Goal: Information Seeking & Learning: Learn about a topic

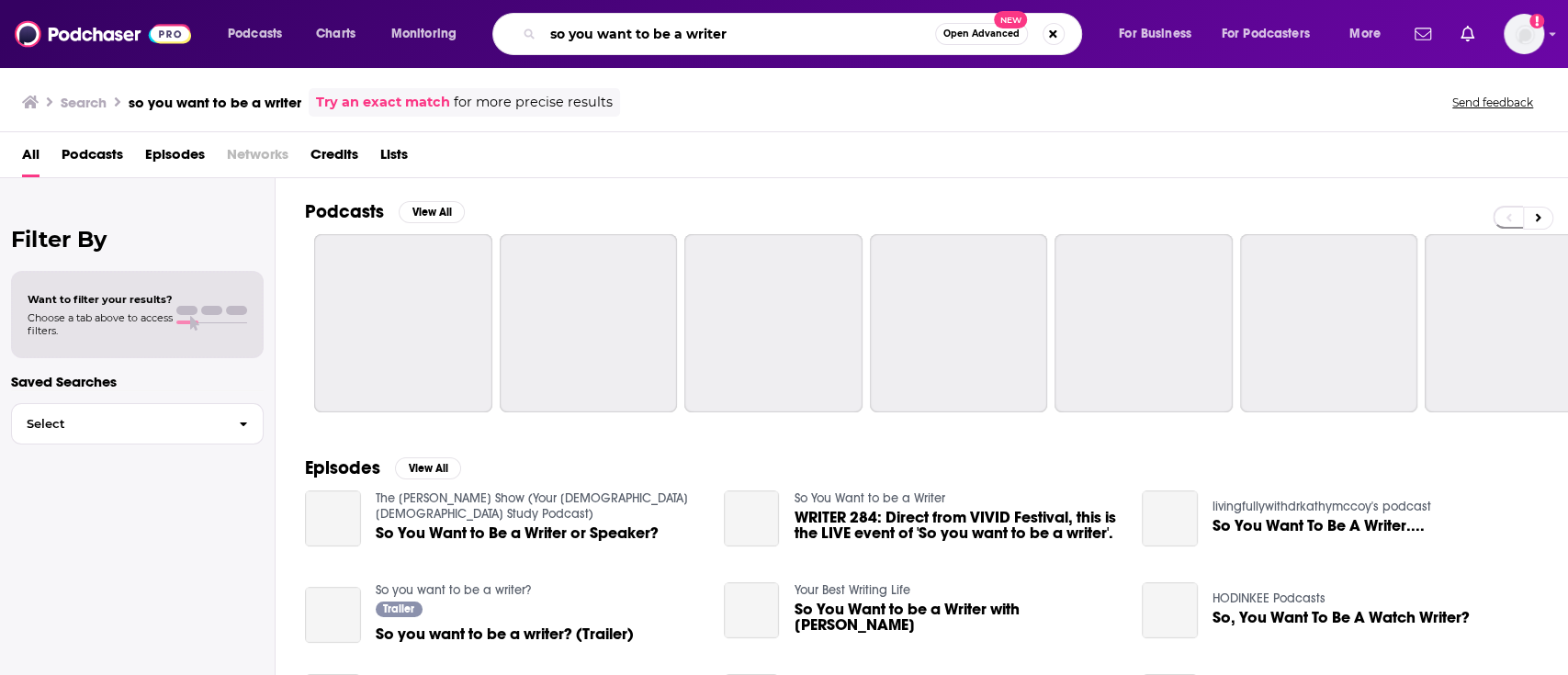
drag, startPoint x: 737, startPoint y: 40, endPoint x: 552, endPoint y: 32, distance: 185.2
click at [552, 32] on input "so you want to be a writer" at bounding box center [739, 34] width 392 height 30
paste input "Book Matters"
type input "Book Matters"
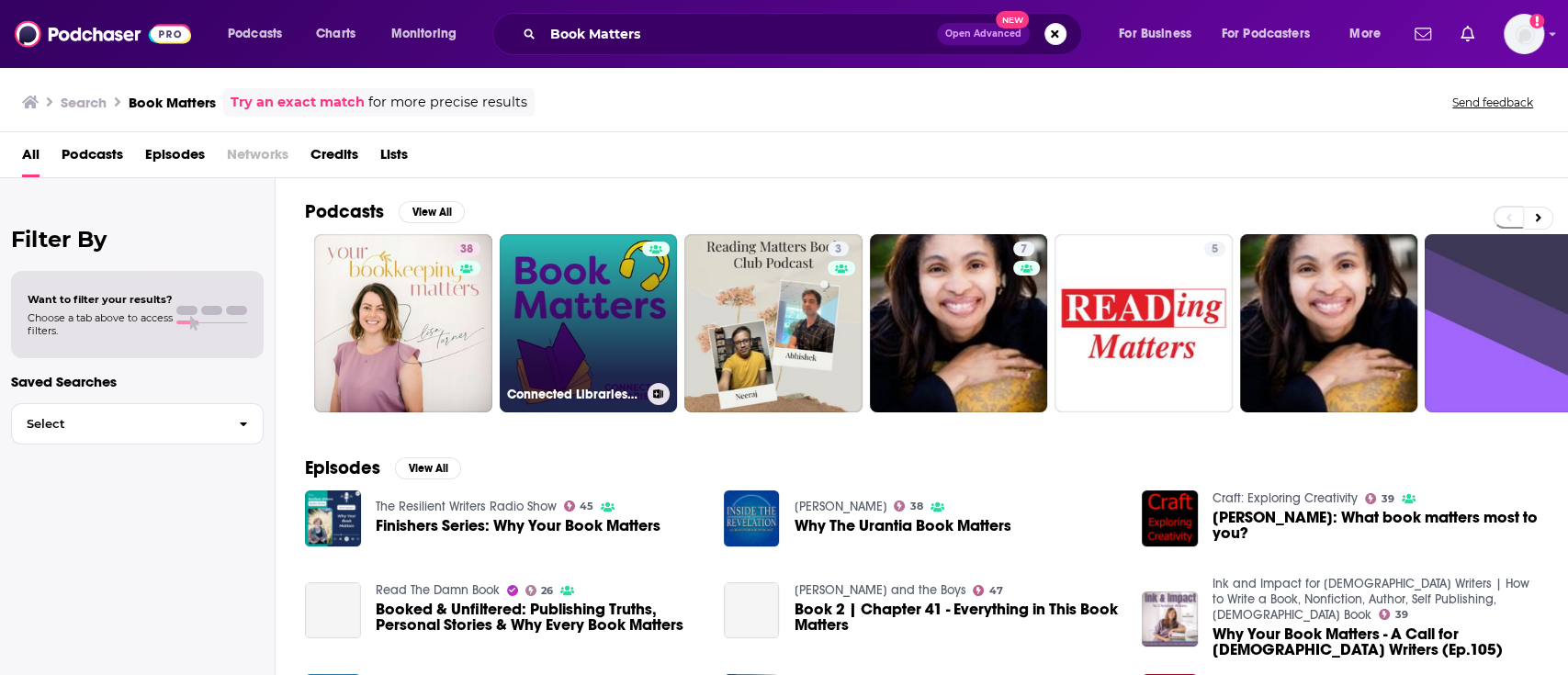
click at [596, 294] on link "Connected Libraries Book Matters Podcast" at bounding box center [588, 323] width 178 height 178
